Goal: Transaction & Acquisition: Book appointment/travel/reservation

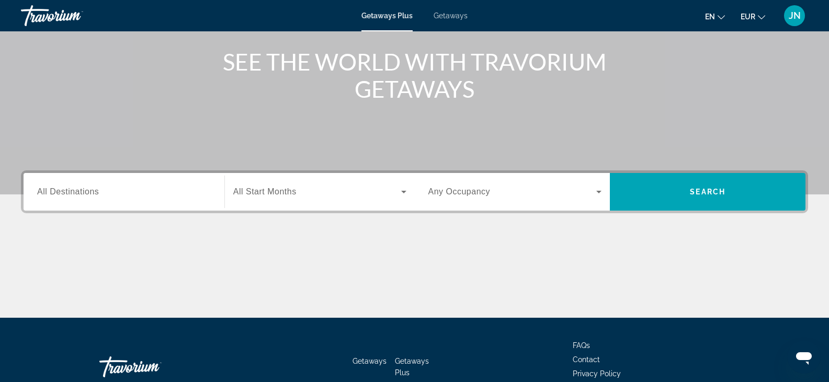
scroll to position [157, 0]
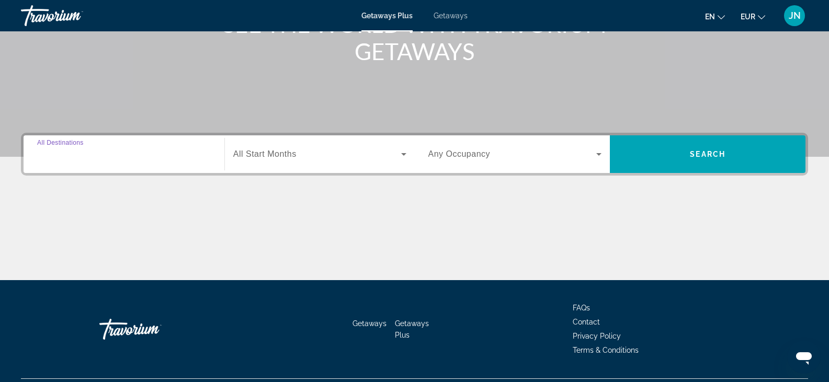
click at [166, 154] on input "Destination All Destinations" at bounding box center [124, 155] width 174 height 13
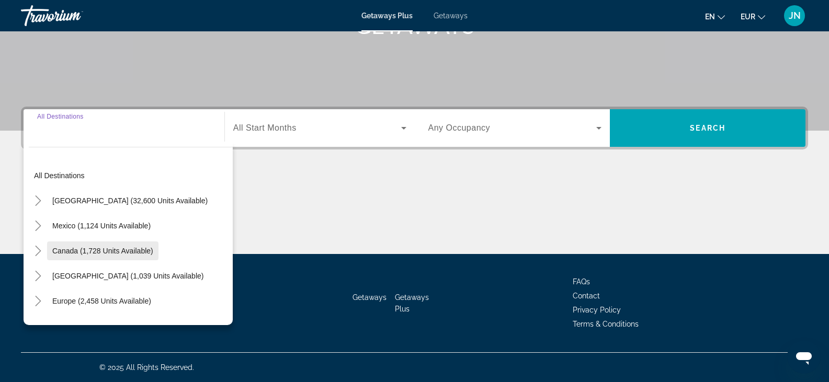
scroll to position [105, 0]
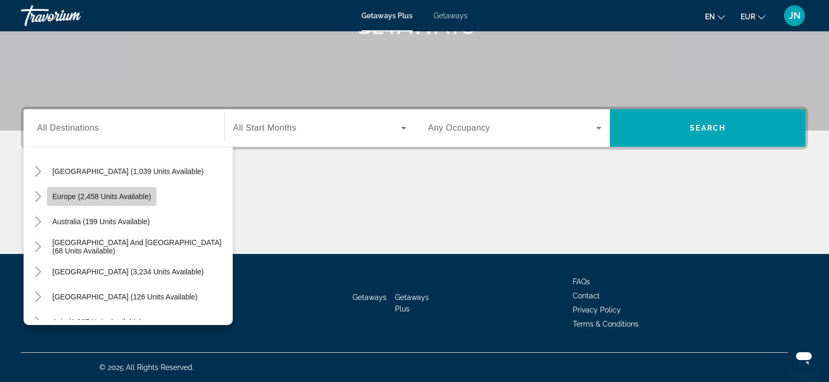
click at [62, 197] on span "Europe (2,458 units available)" at bounding box center [101, 196] width 99 height 8
type input "**********"
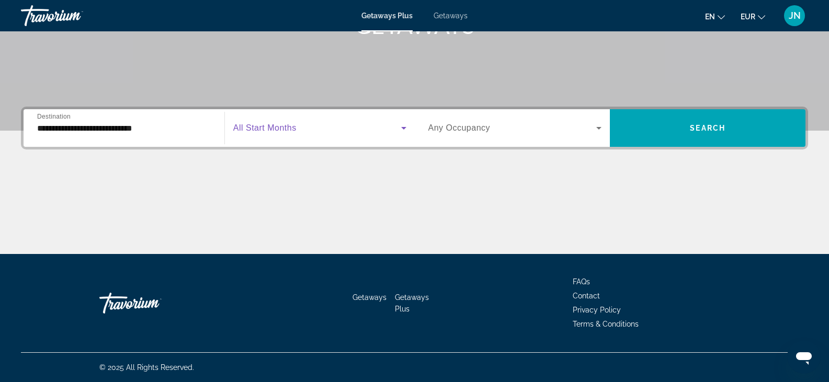
click at [361, 130] on span "Search widget" at bounding box center [317, 128] width 168 height 13
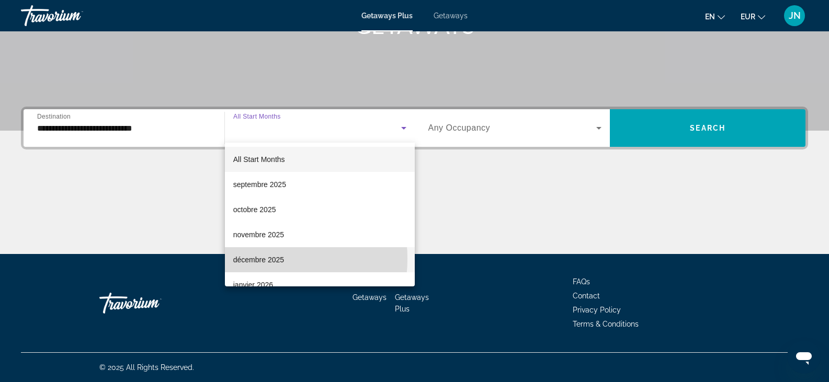
click at [254, 259] on span "décembre 2025" at bounding box center [258, 260] width 51 height 13
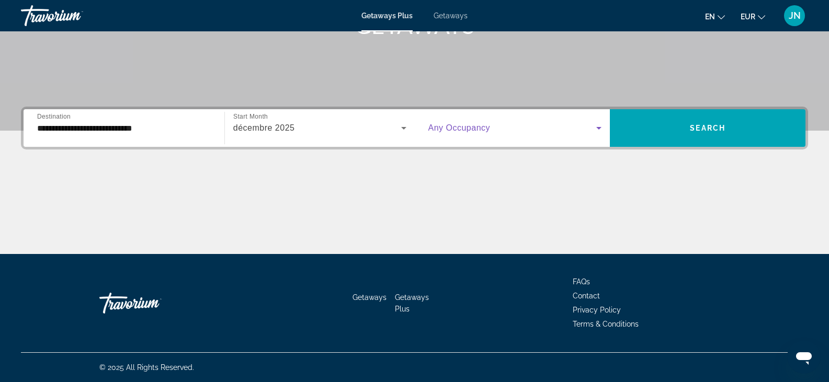
click at [598, 124] on icon "Search widget" at bounding box center [598, 128] width 13 height 13
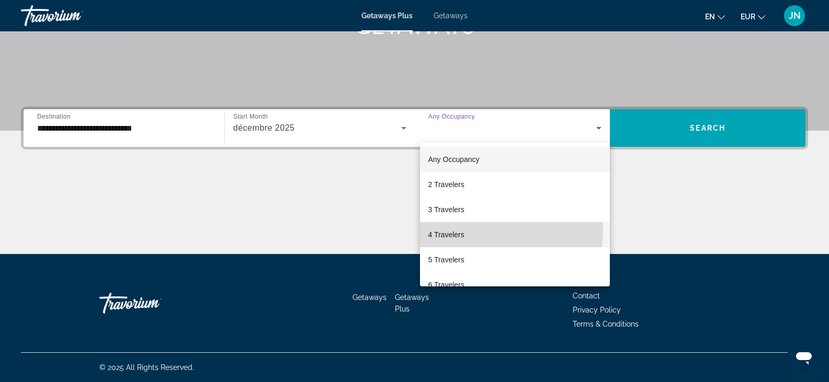
click at [439, 229] on span "4 Travelers" at bounding box center [446, 235] width 36 height 13
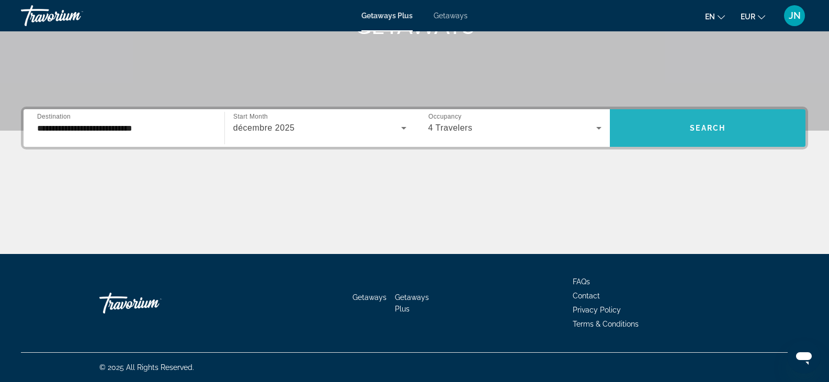
click at [682, 121] on span "Search widget" at bounding box center [708, 128] width 196 height 25
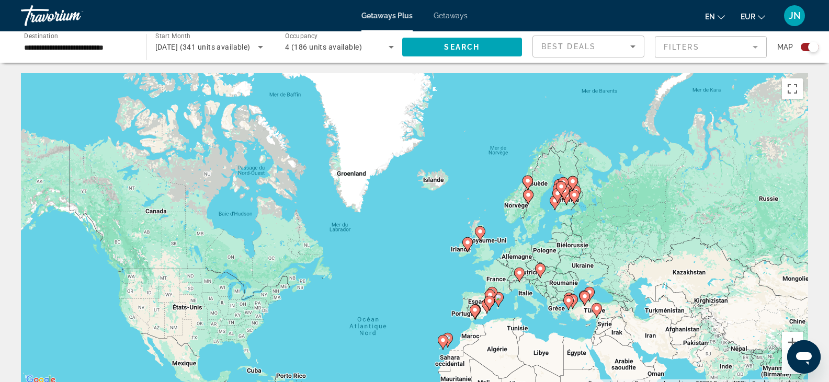
drag, startPoint x: 563, startPoint y: 115, endPoint x: 545, endPoint y: 223, distance: 109.7
click at [547, 227] on div "Pour activer le glissement avec le clavier, appuyez sur Alt+Entrée. Une fois ce…" at bounding box center [414, 230] width 787 height 314
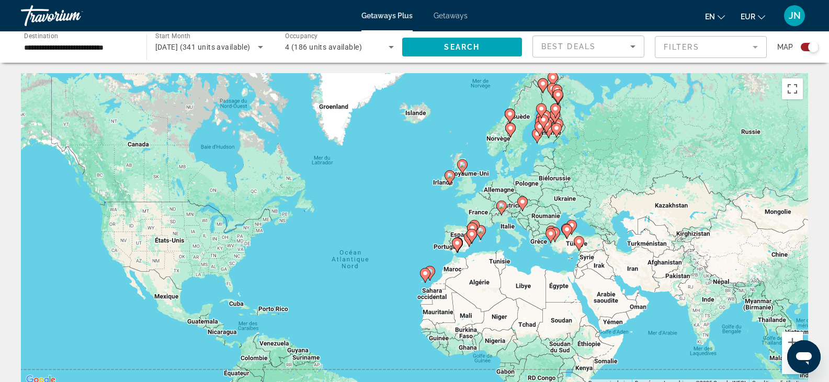
drag, startPoint x: 554, startPoint y: 316, endPoint x: 541, endPoint y: 251, distance: 66.7
click at [541, 251] on div "Pour activer le glissement avec le clavier, appuyez sur Alt+Entrée. Une fois ce…" at bounding box center [414, 230] width 787 height 314
click at [789, 340] on button "Zoom avant" at bounding box center [792, 342] width 21 height 21
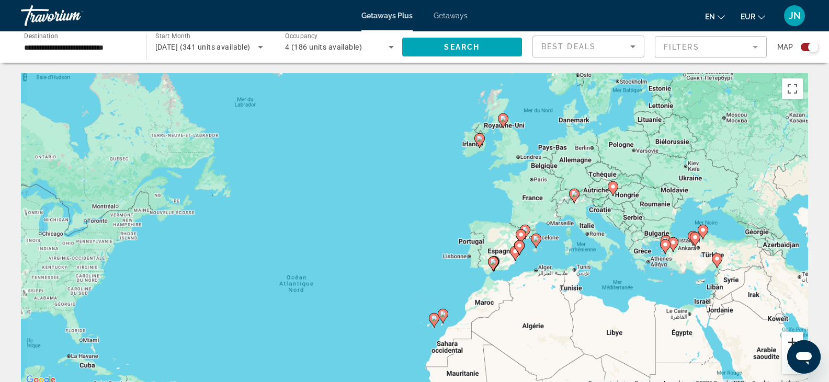
click at [789, 340] on button "Zoom avant" at bounding box center [792, 342] width 21 height 21
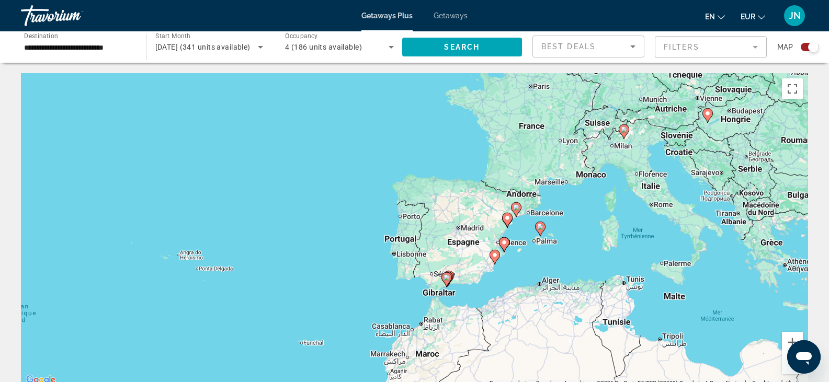
drag, startPoint x: 591, startPoint y: 239, endPoint x: 435, endPoint y: 202, distance: 160.6
click at [435, 202] on div "Pour activer le glissement avec le clavier, appuyez sur Alt+Entrée. Une fois ce…" at bounding box center [414, 230] width 787 height 314
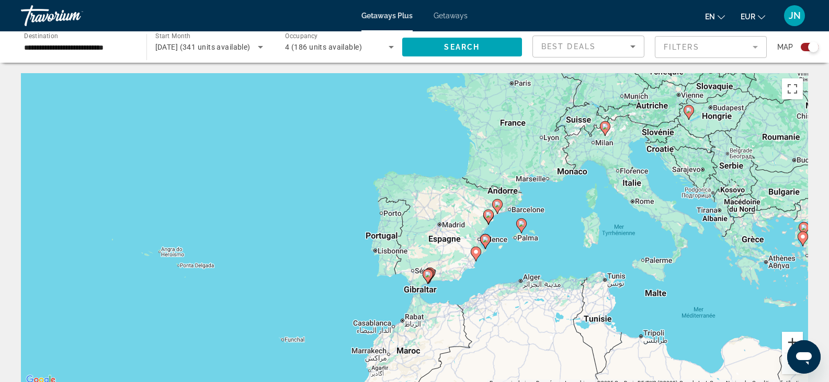
click at [793, 338] on button "Zoom avant" at bounding box center [792, 342] width 21 height 21
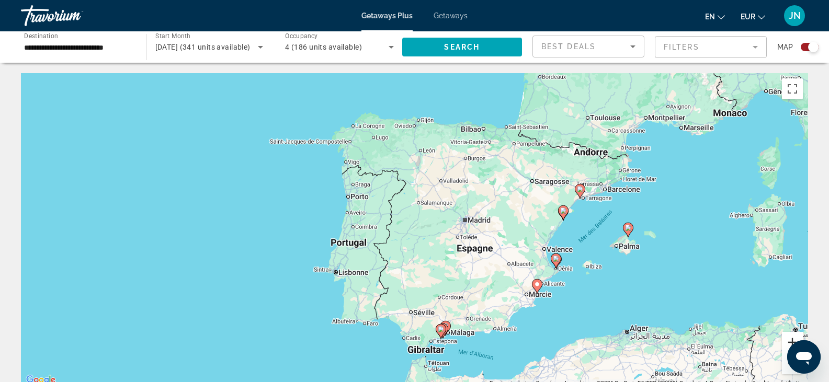
click at [787, 339] on button "Zoom avant" at bounding box center [792, 342] width 21 height 21
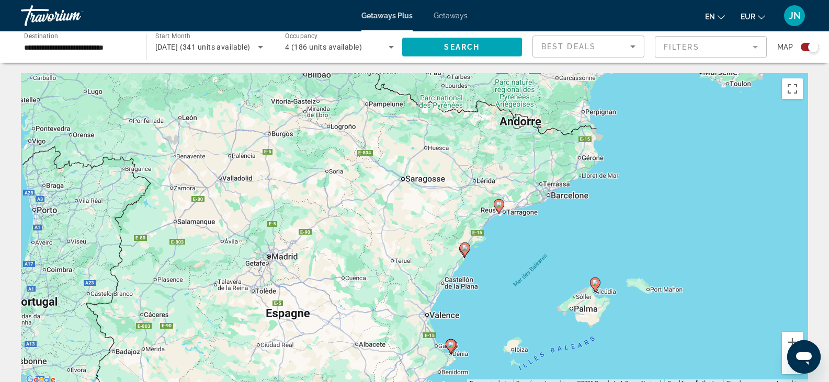
drag, startPoint x: 767, startPoint y: 202, endPoint x: 518, endPoint y: 249, distance: 253.8
click at [518, 249] on div "Pour activer le glissement avec le clavier, appuyez sur Alt+Entrée. Une fois ce…" at bounding box center [414, 230] width 787 height 314
click at [499, 207] on image "Main content" at bounding box center [499, 204] width 6 height 6
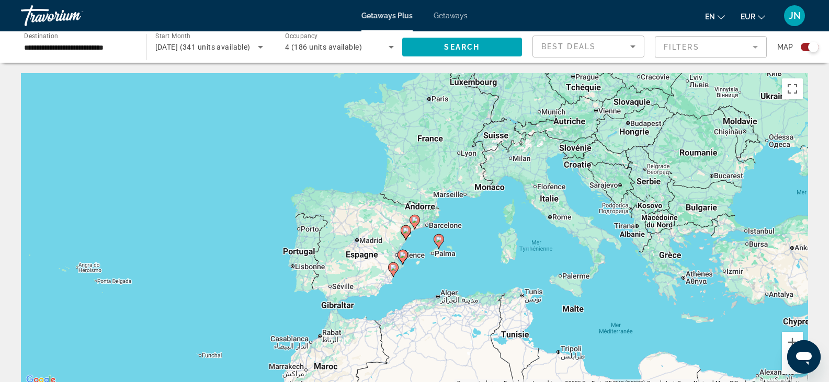
click at [414, 220] on image "Main content" at bounding box center [415, 220] width 6 height 6
type input "**********"
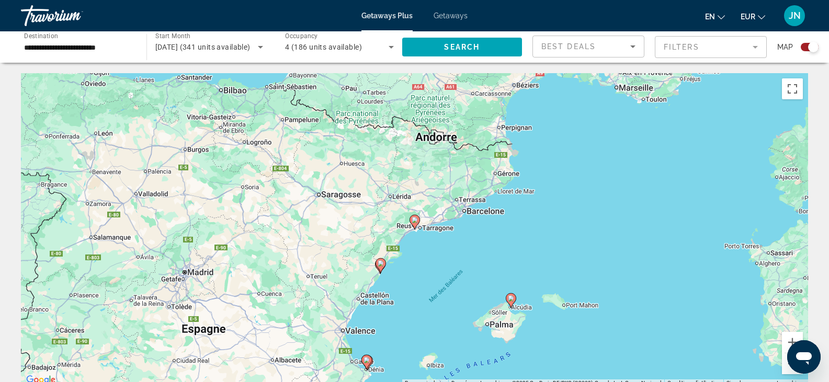
click at [414, 220] on image "Main content" at bounding box center [415, 220] width 6 height 6
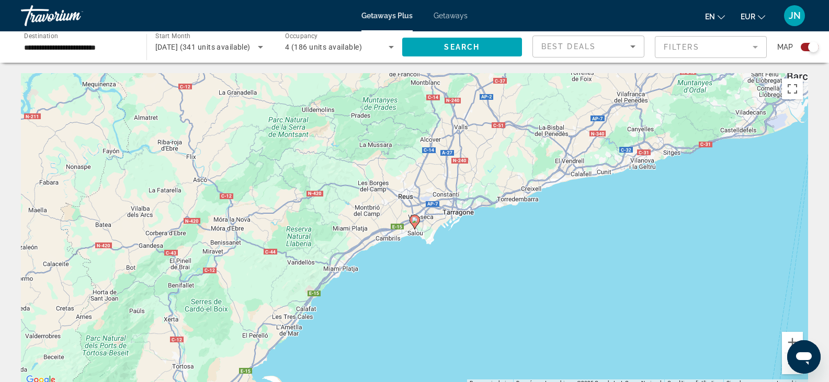
click at [415, 220] on image "Main content" at bounding box center [415, 220] width 6 height 6
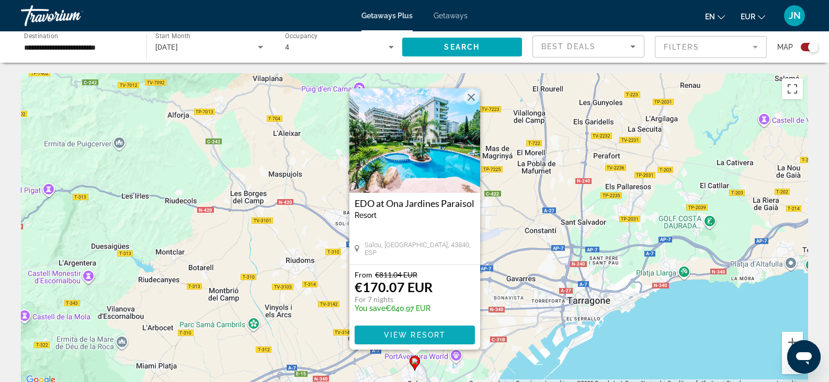
click at [413, 333] on span "View Resort" at bounding box center [414, 335] width 62 height 8
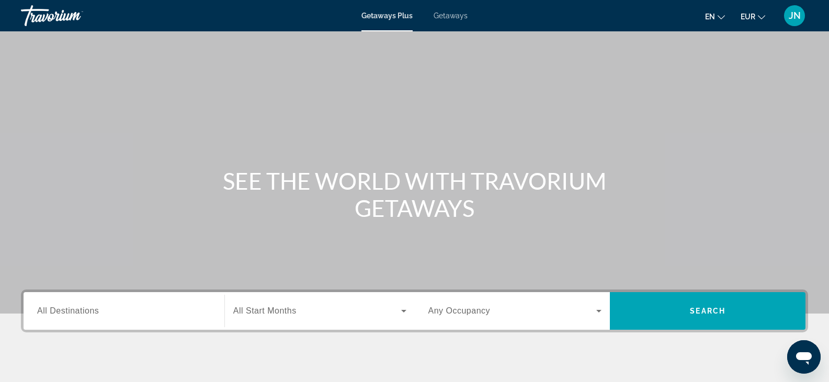
click at [155, 312] on input "Destination All Destinations" at bounding box center [124, 311] width 174 height 13
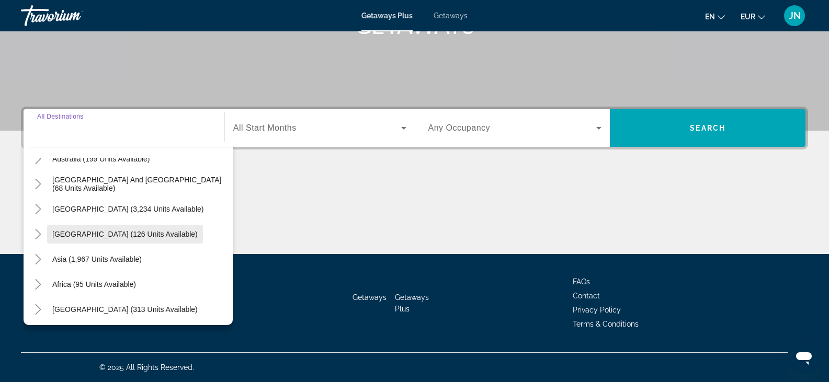
scroll to position [169, 0]
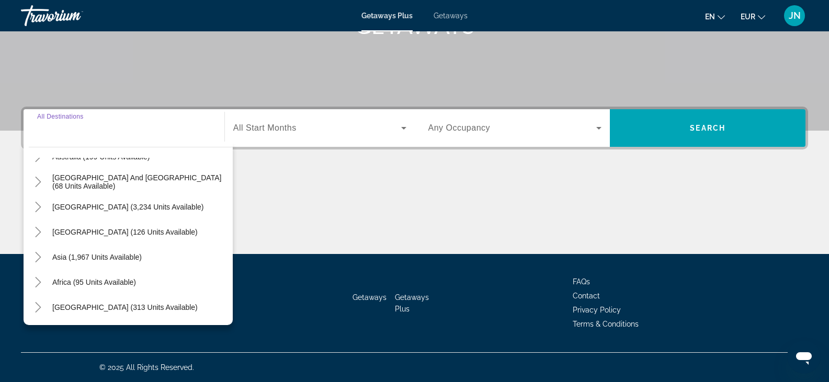
click at [59, 306] on span "Middle East (313 units available)" at bounding box center [124, 307] width 145 height 8
type input "**********"
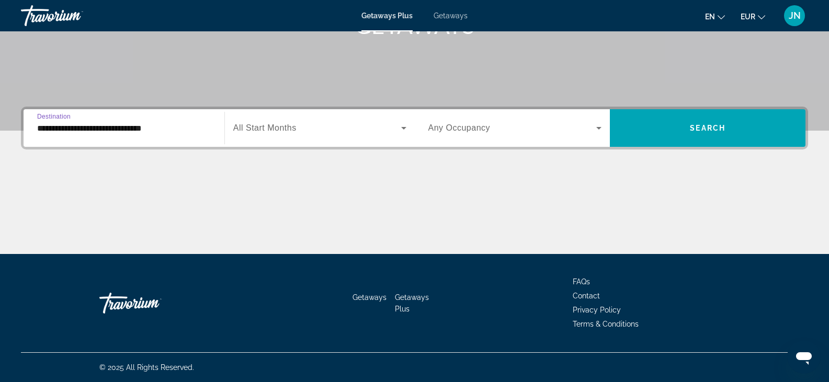
click at [295, 132] on label "Start Month All Start Months" at bounding box center [264, 127] width 63 height 9
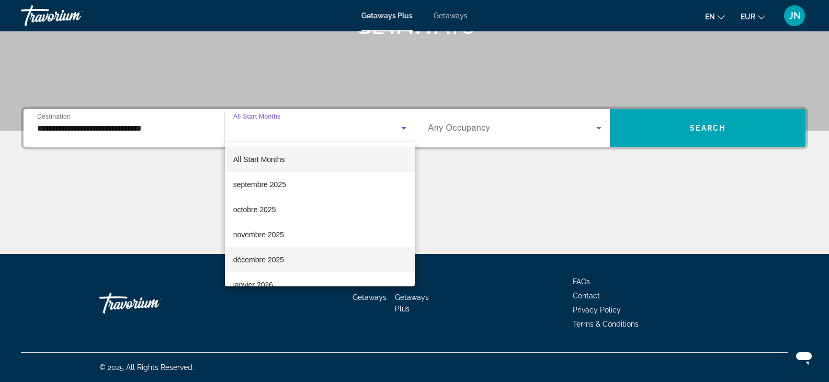
click at [261, 264] on span "décembre 2025" at bounding box center [258, 260] width 51 height 13
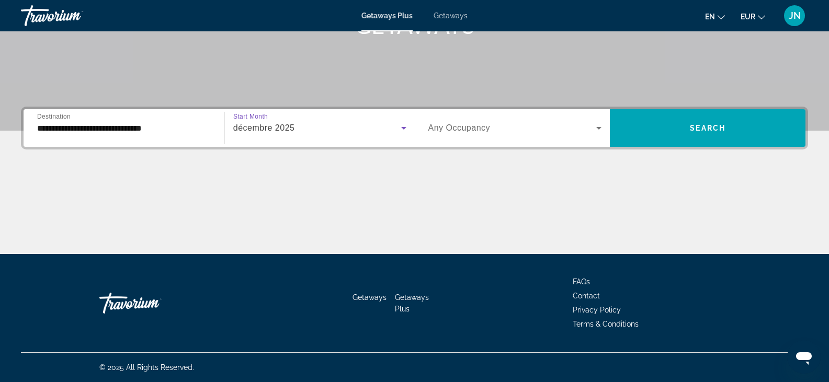
click at [555, 130] on span "Search widget" at bounding box center [512, 128] width 168 height 13
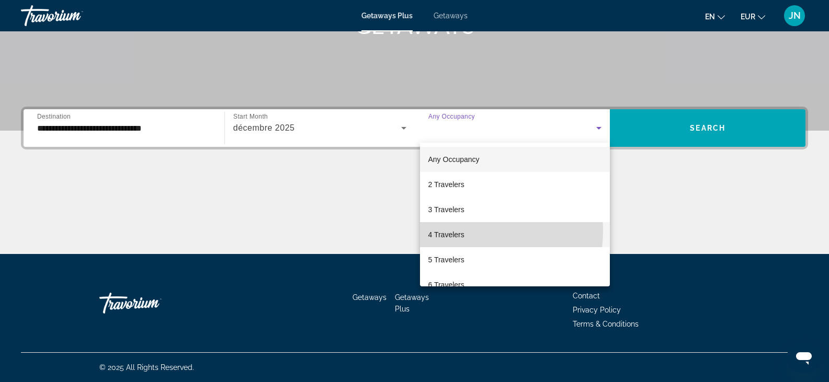
click at [458, 231] on span "4 Travelers" at bounding box center [446, 235] width 36 height 13
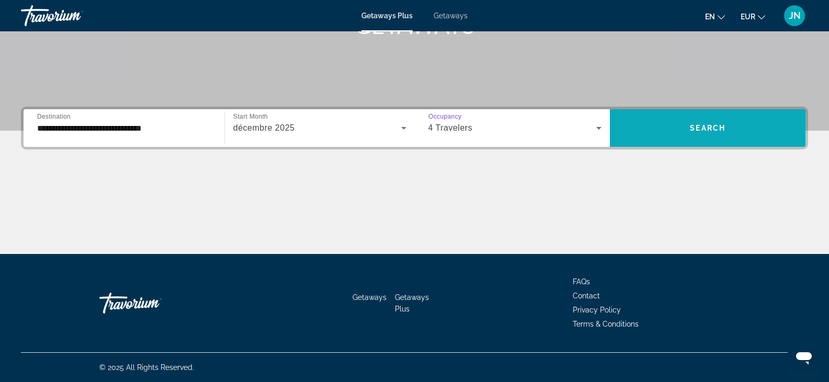
click at [687, 122] on span "Search widget" at bounding box center [708, 128] width 196 height 25
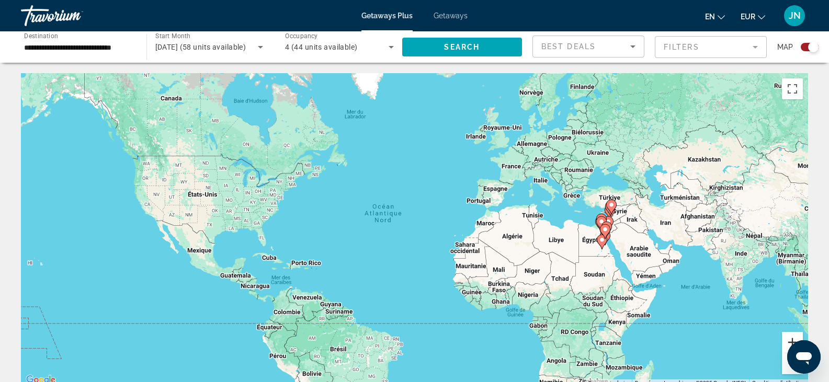
click at [791, 339] on button "Zoom avant" at bounding box center [792, 342] width 21 height 21
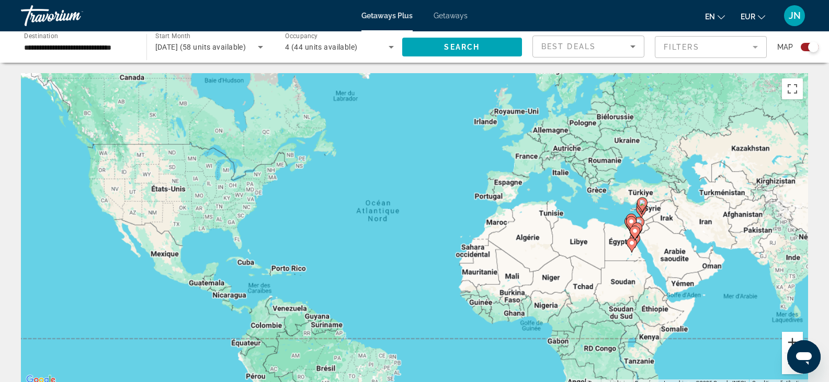
click at [791, 339] on button "Zoom avant" at bounding box center [792, 342] width 21 height 21
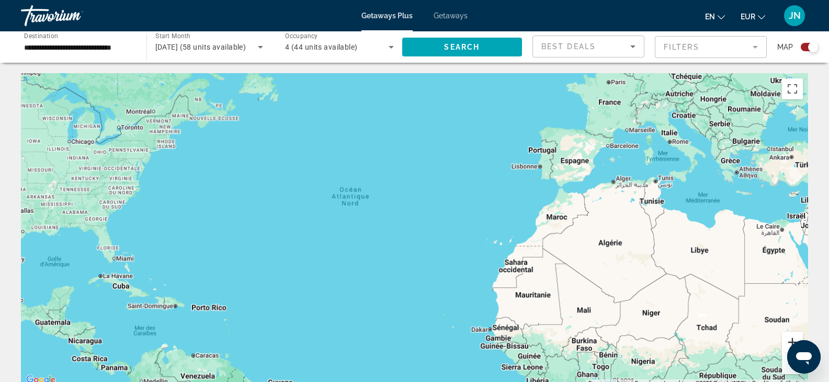
click at [792, 339] on button "Zoom avant" at bounding box center [792, 342] width 21 height 21
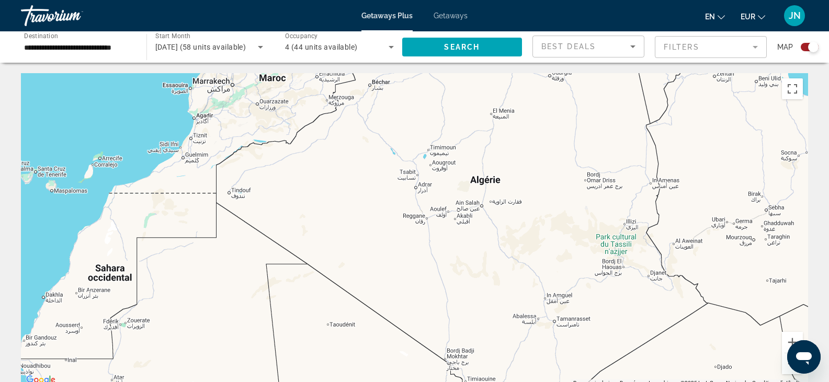
drag, startPoint x: 709, startPoint y: 278, endPoint x: 1, endPoint y: 176, distance: 715.4
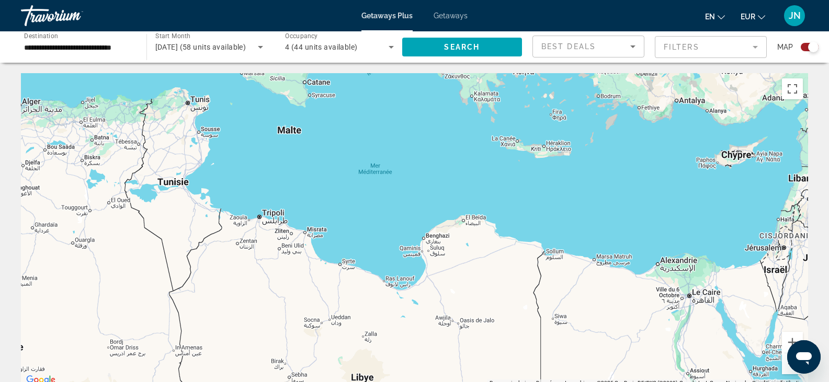
drag, startPoint x: 726, startPoint y: 139, endPoint x: 241, endPoint y: 304, distance: 512.1
click at [241, 305] on div "Main content" at bounding box center [414, 230] width 787 height 314
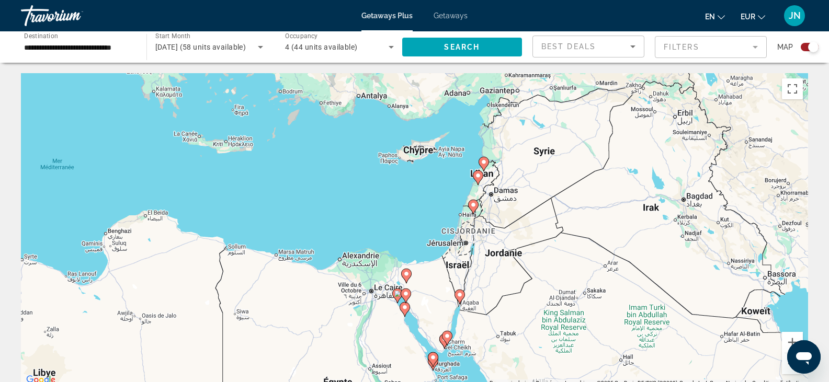
drag, startPoint x: 722, startPoint y: 204, endPoint x: 407, endPoint y: 204, distance: 314.3
click at [407, 204] on div "Pour activer le glissement avec le clavier, appuyez sur Alt+Entrée. Une fois ce…" at bounding box center [414, 230] width 787 height 314
click at [459, 295] on image "Main content" at bounding box center [460, 295] width 6 height 6
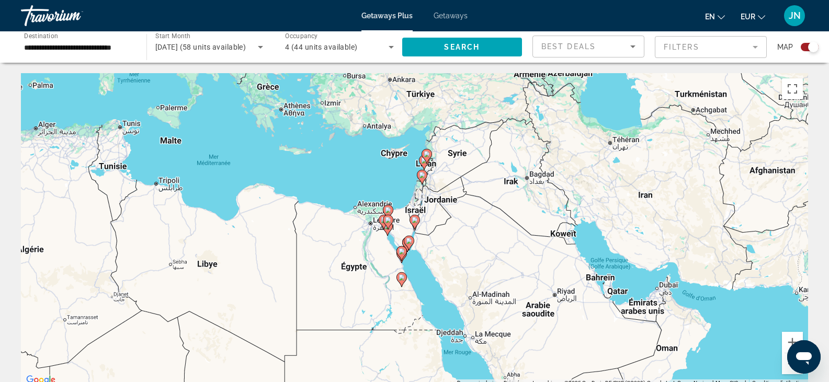
click at [415, 219] on image "Main content" at bounding box center [415, 220] width 6 height 6
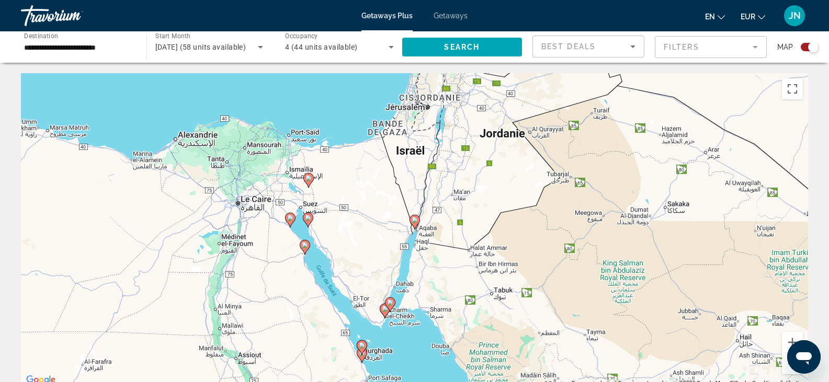
click at [414, 220] on image "Main content" at bounding box center [415, 220] width 6 height 6
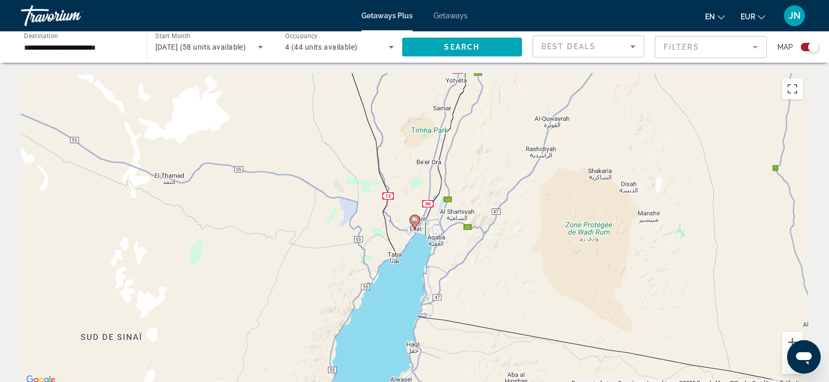
click at [786, 364] on button "Zoom arrière" at bounding box center [792, 363] width 21 height 21
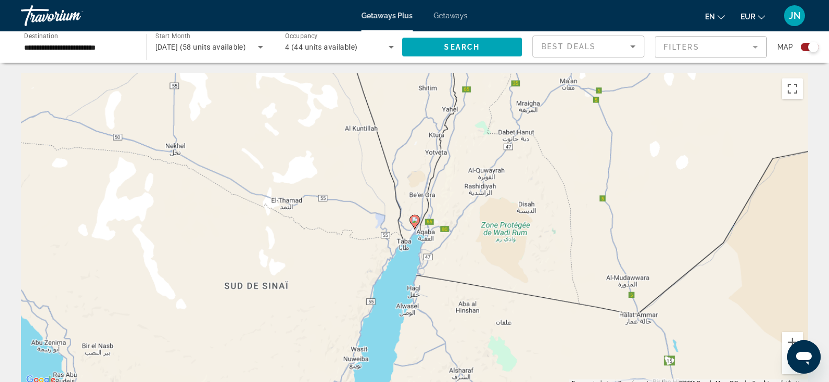
click at [786, 364] on button "Zoom arrière" at bounding box center [792, 363] width 21 height 21
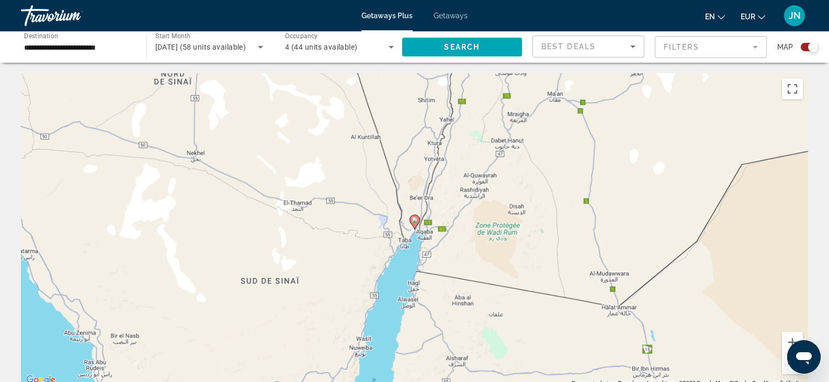
click at [786, 364] on button "Zoom arrière" at bounding box center [792, 363] width 21 height 21
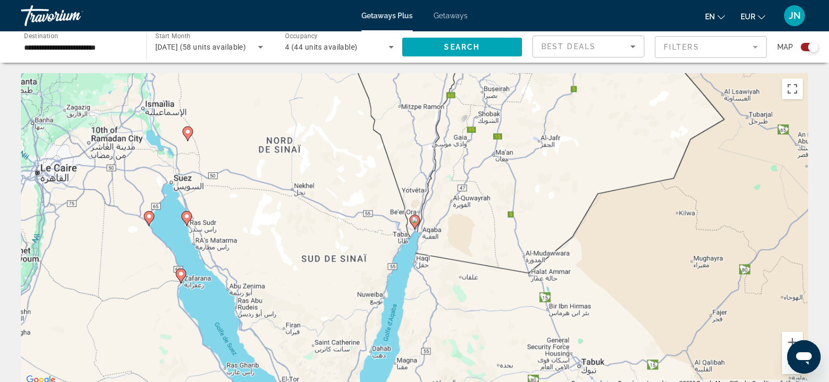
click at [786, 364] on button "Zoom arrière" at bounding box center [792, 363] width 21 height 21
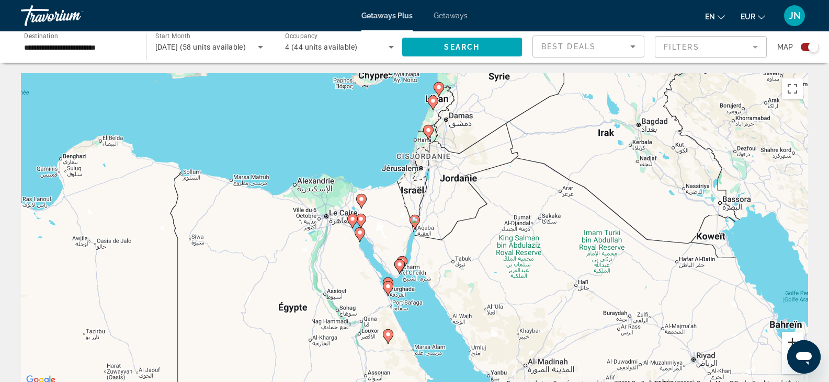
click at [790, 341] on button "Zoom avant" at bounding box center [792, 342] width 21 height 21
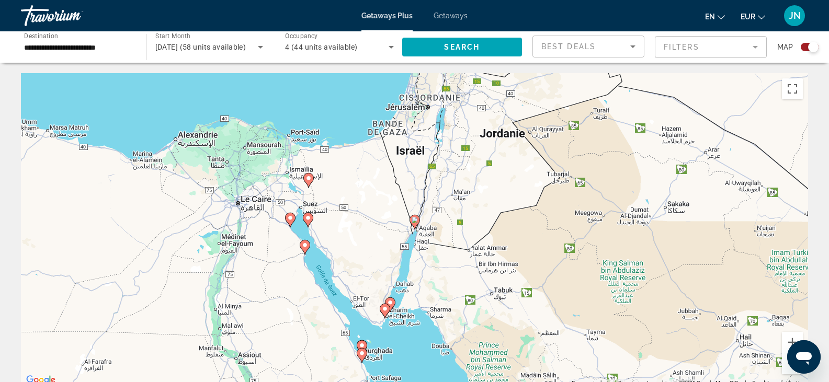
click at [361, 353] on image "Main content" at bounding box center [362, 353] width 6 height 6
type input "**********"
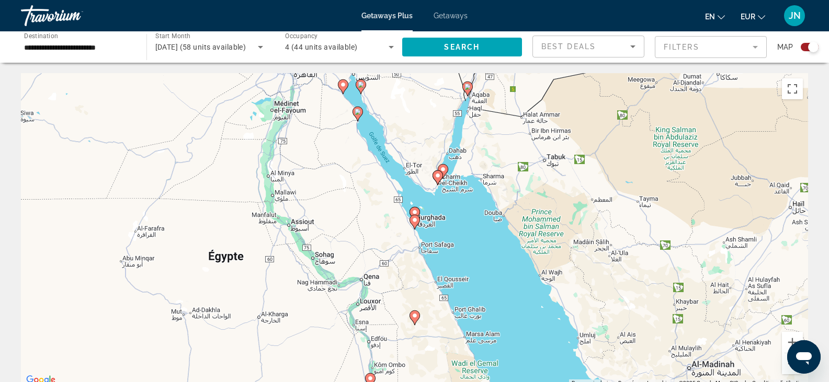
click at [437, 176] on image "Main content" at bounding box center [438, 176] width 6 height 6
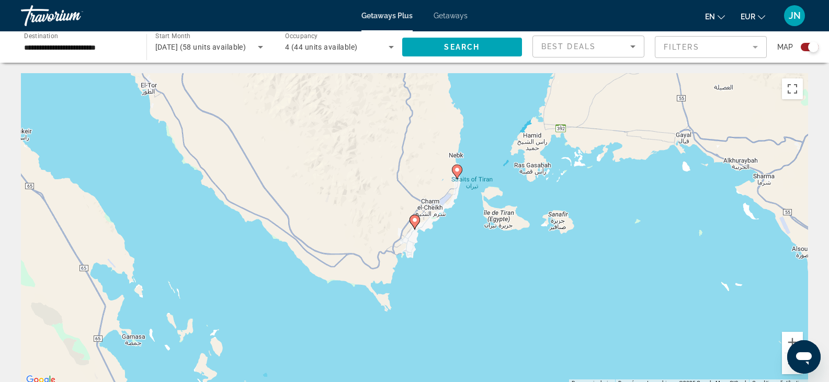
click at [417, 219] on image "Main content" at bounding box center [415, 220] width 6 height 6
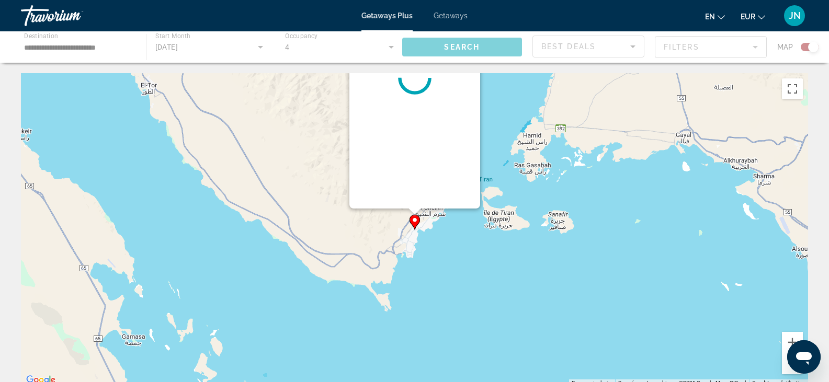
click at [417, 230] on div "Pour naviguer, appuyez sur les touches fléchées. Pour activer le glissement ave…" at bounding box center [808, 230] width 787 height 0
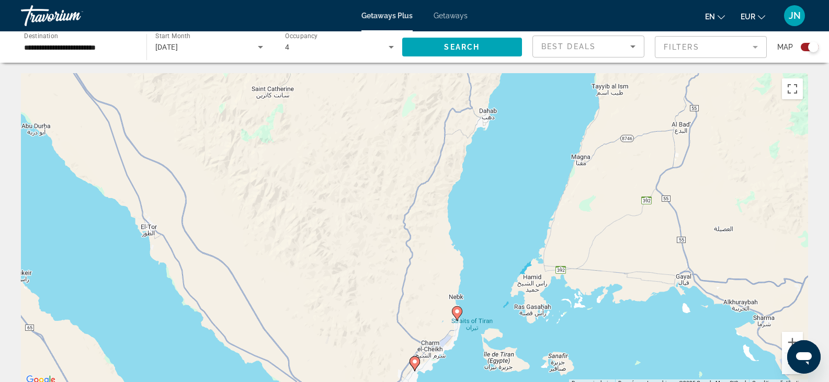
click at [415, 361] on image "Main content" at bounding box center [415, 362] width 6 height 6
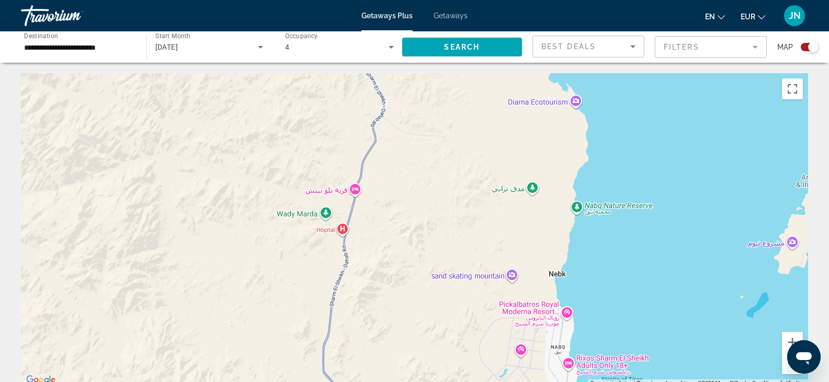
drag, startPoint x: 430, startPoint y: 313, endPoint x: 400, endPoint y: 56, distance: 258.5
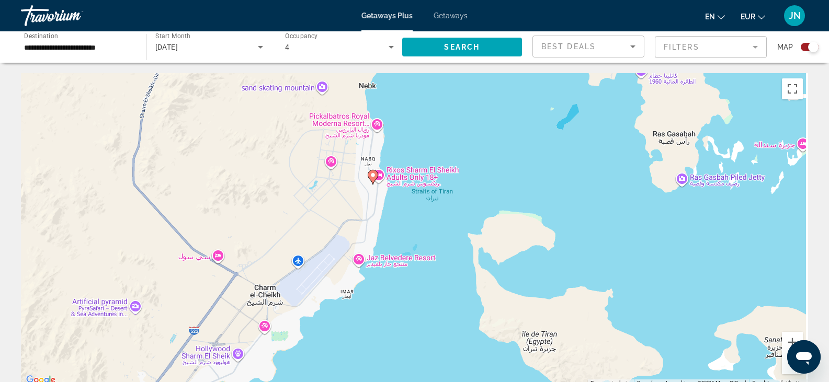
drag, startPoint x: 572, startPoint y: 361, endPoint x: 397, endPoint y: 221, distance: 224.3
click at [397, 221] on div "Pour activer le glissement avec le clavier, appuyez sur Alt+Entrée. Une fois ce…" at bounding box center [414, 230] width 787 height 314
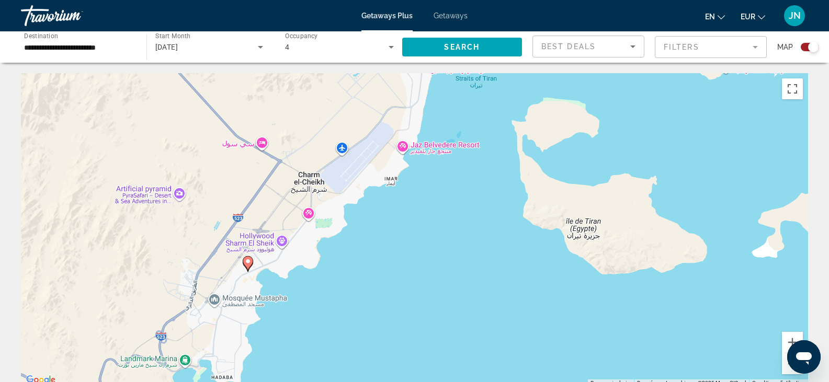
drag, startPoint x: 355, startPoint y: 351, endPoint x: 400, endPoint y: 236, distance: 123.0
click at [400, 236] on div "Pour activer le glissement avec le clavier, appuyez sur Alt+Entrée. Une fois ce…" at bounding box center [414, 230] width 787 height 314
click at [249, 263] on image "Main content" at bounding box center [248, 261] width 6 height 6
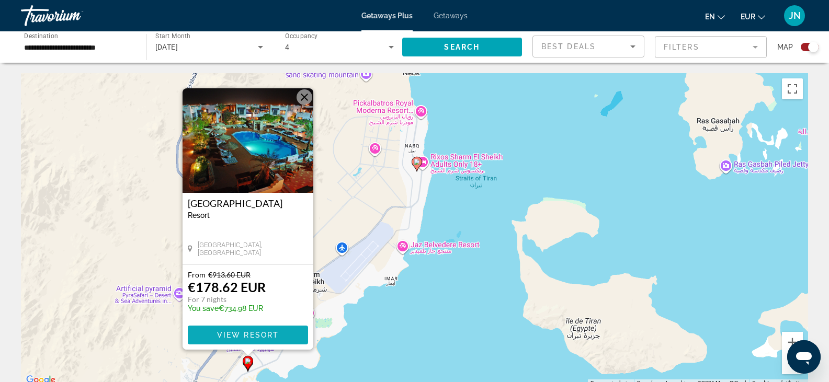
click at [235, 333] on span "View Resort" at bounding box center [247, 335] width 62 height 8
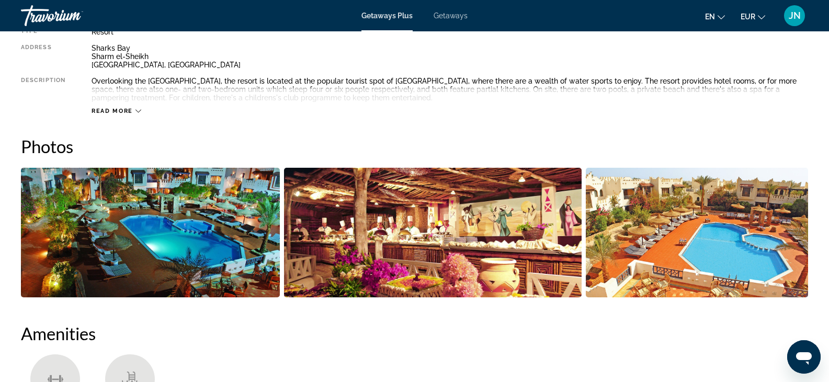
scroll to position [335, 0]
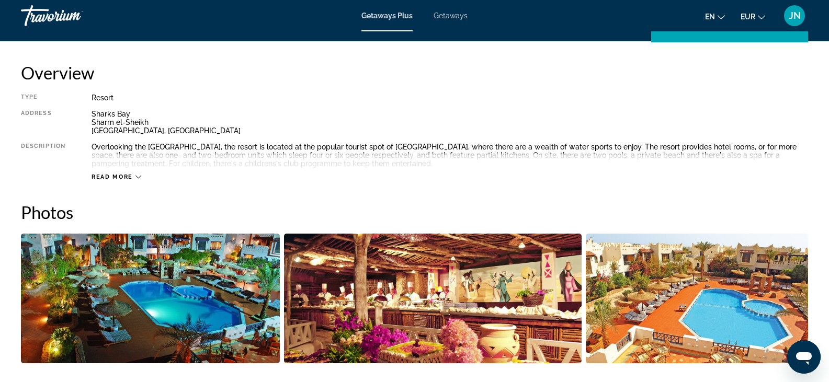
click at [136, 175] on icon "Main content" at bounding box center [138, 177] width 6 height 6
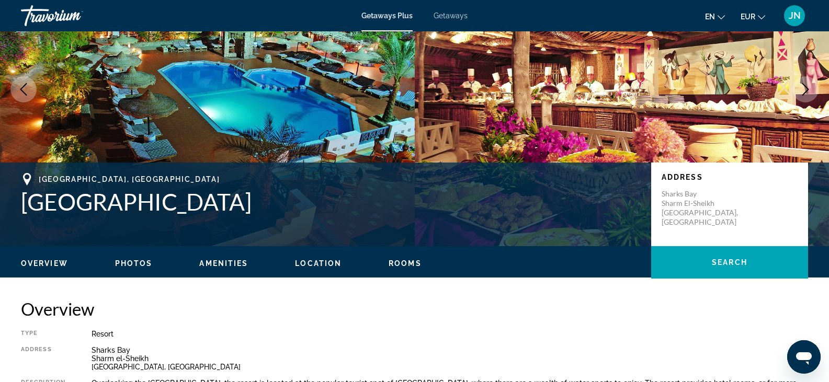
scroll to position [74, 0]
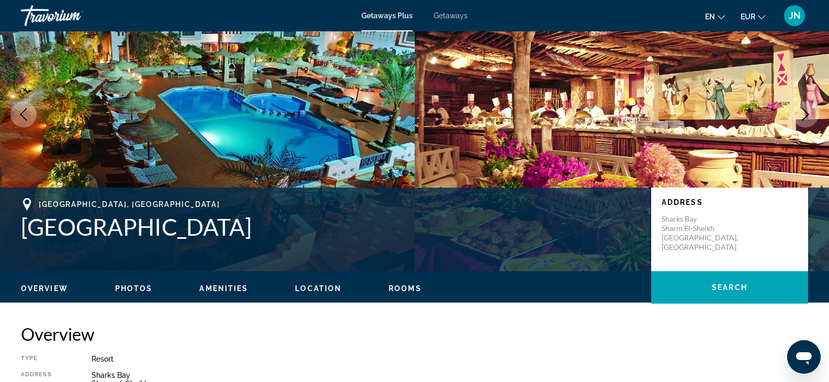
click at [327, 287] on span "Location" at bounding box center [318, 288] width 47 height 8
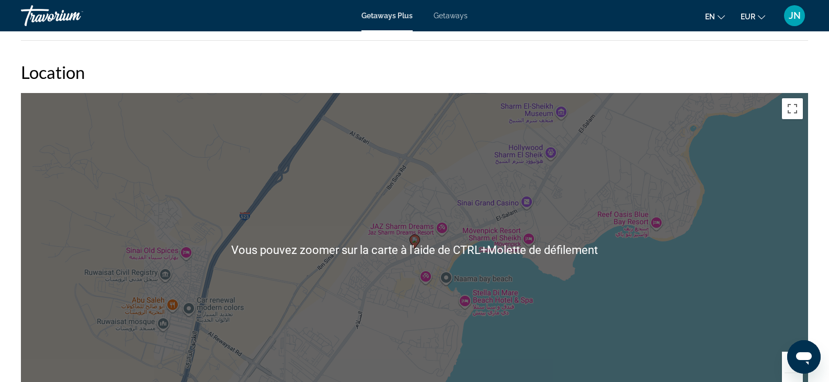
scroll to position [1018, 0]
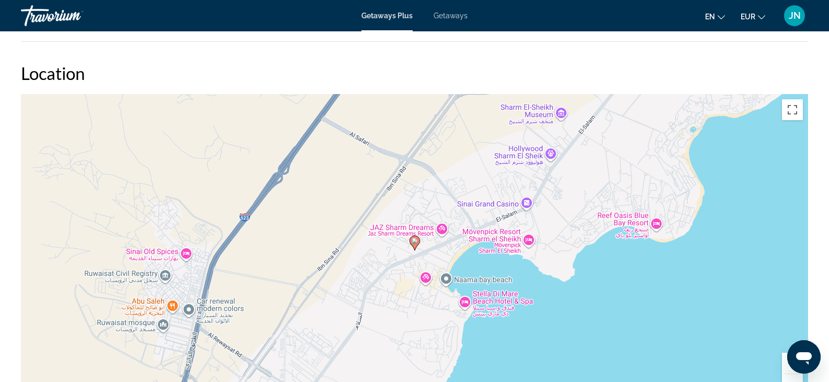
click at [722, 338] on div "Pour activer le glissement avec le clavier, appuyez sur Alt+Entrée. Une fois ce…" at bounding box center [414, 251] width 787 height 314
click at [792, 378] on button "Zoom arrière" at bounding box center [792, 384] width 21 height 21
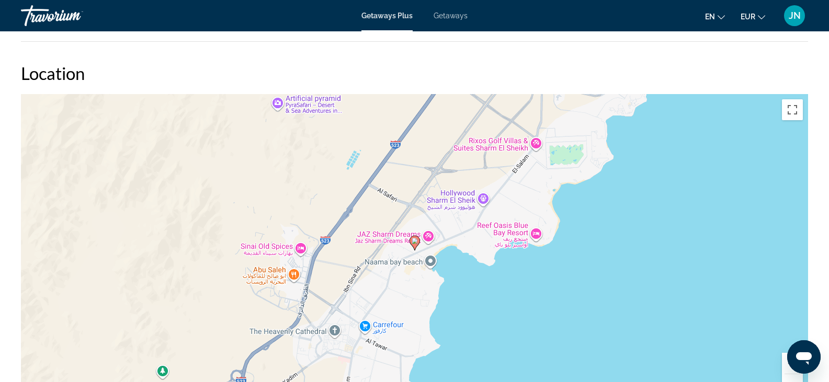
click at [792, 378] on button "Zoom arrière" at bounding box center [792, 384] width 21 height 21
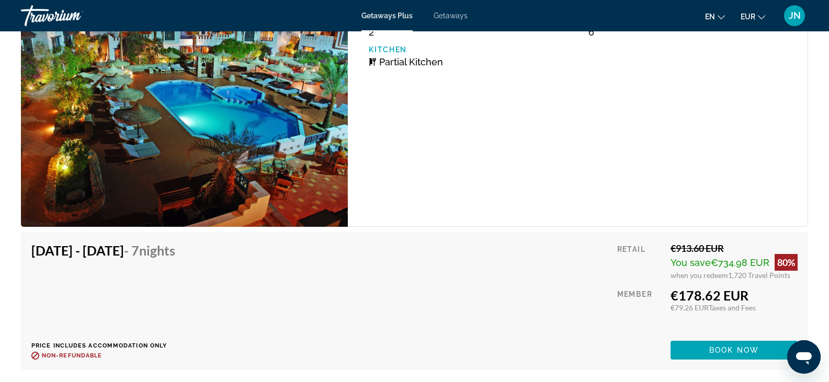
scroll to position [1516, 0]
